Goal: Information Seeking & Learning: Understand process/instructions

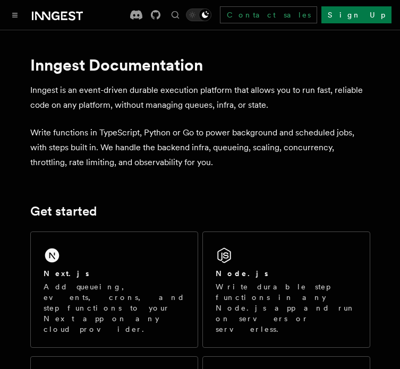
scroll to position [159, 0]
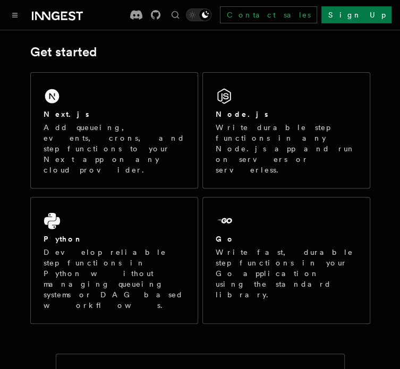
click at [101, 124] on p "Add queueing, events, crons, and step functions to your Next app on any cloud p…" at bounding box center [114, 148] width 141 height 53
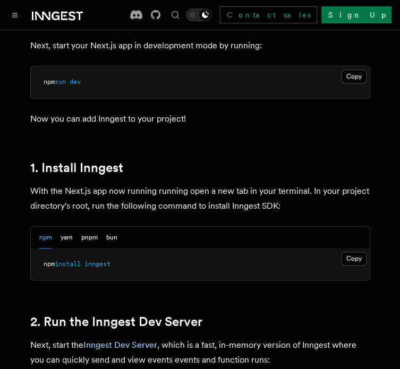
scroll to position [531, 0]
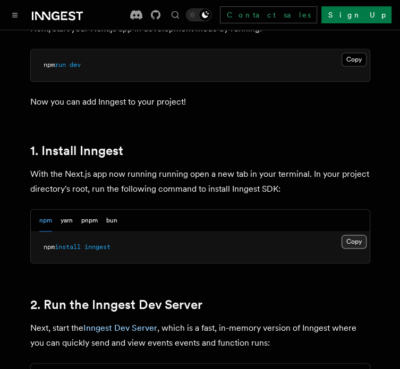
click at [346, 235] on button "Copy Copied" at bounding box center [353, 242] width 25 height 14
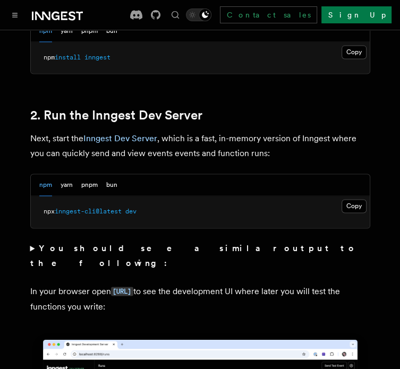
scroll to position [637, 0]
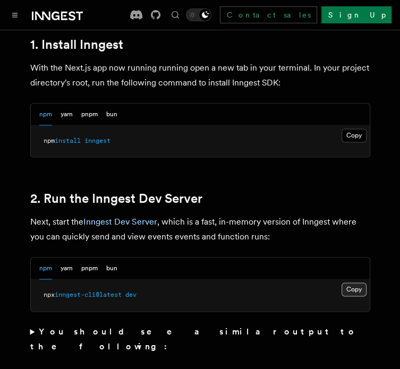
click at [350, 282] on button "Copy Copied" at bounding box center [353, 289] width 25 height 14
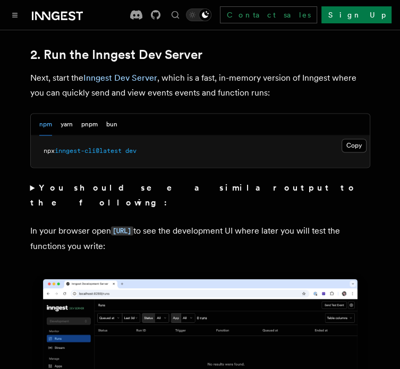
scroll to position [794, 0]
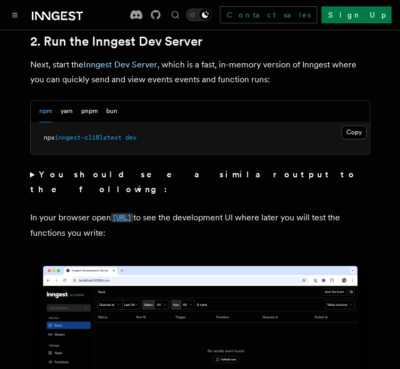
click at [133, 213] on code "[URL]" at bounding box center [122, 217] width 22 height 9
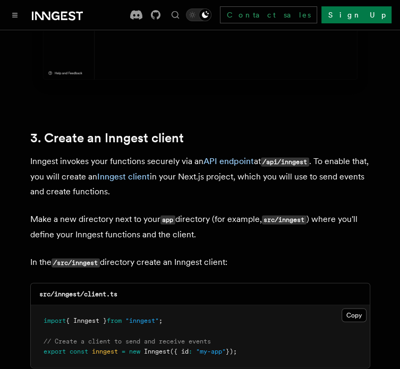
scroll to position [1220, 0]
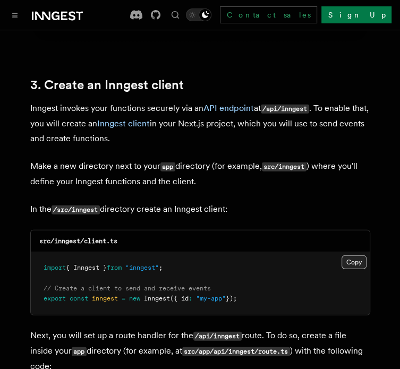
click at [352, 255] on button "Copy Copied" at bounding box center [353, 262] width 25 height 14
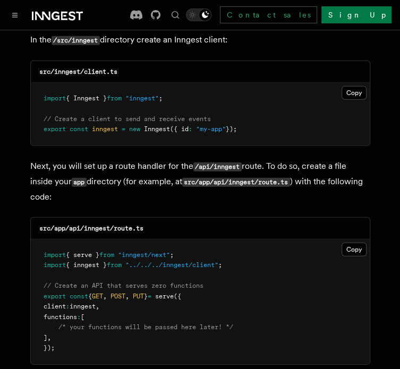
scroll to position [1433, 0]
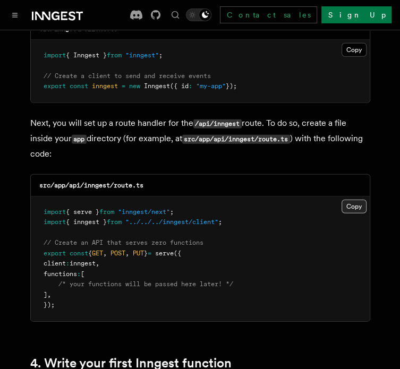
click at [355, 200] on button "Copy Copied" at bounding box center [353, 207] width 25 height 14
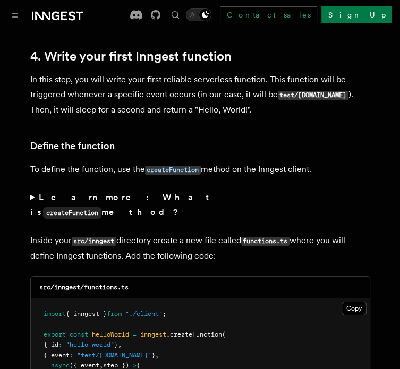
scroll to position [1804, 0]
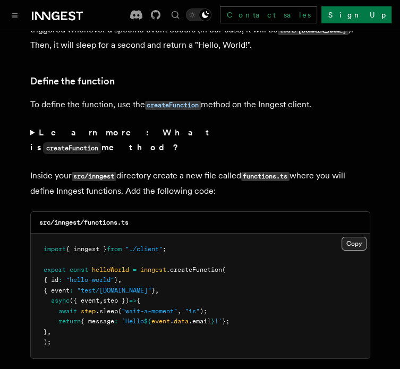
click at [351, 237] on button "Copy Copied" at bounding box center [353, 244] width 25 height 14
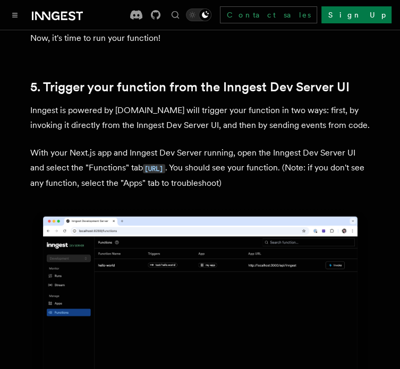
scroll to position [2468, 0]
